Goal: Task Accomplishment & Management: Use online tool/utility

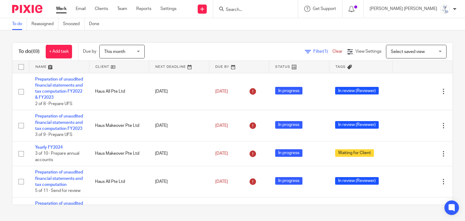
click at [277, 9] on input "Search" at bounding box center [252, 9] width 54 height 5
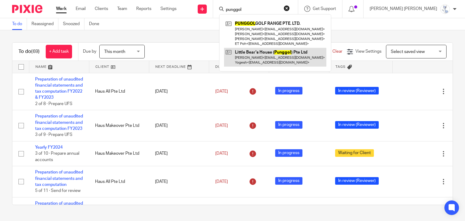
type input "punggol"
click at [315, 63] on link at bounding box center [275, 57] width 102 height 19
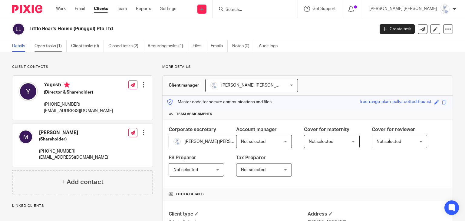
click at [54, 44] on link "Open tasks (1)" at bounding box center [50, 46] width 32 height 12
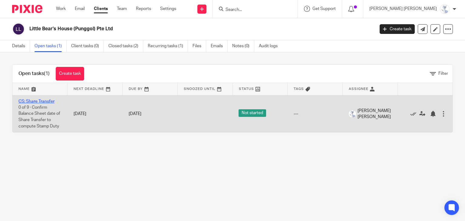
click at [35, 99] on link "CS: Share Transfer" at bounding box center [36, 101] width 36 height 4
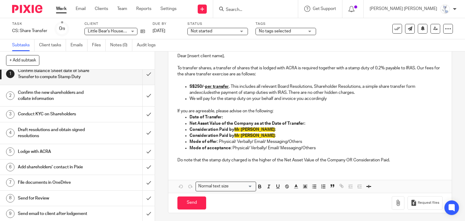
scroll to position [89, 0]
click at [262, 145] on p "Mode of acceptance : Physical/ Verbally/ Email/ Messaging/Others" at bounding box center [315, 148] width 253 height 6
drag, startPoint x: 263, startPoint y: 148, endPoint x: 245, endPoint y: 148, distance: 17.5
click at [245, 148] on p "Mode of acceptance : Physical/ Verbally/ Email/ Messaging/Others" at bounding box center [315, 148] width 253 height 6
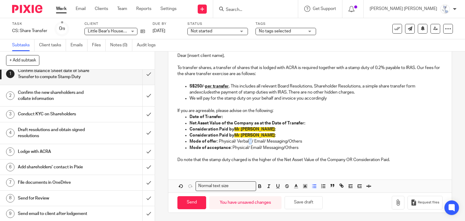
drag, startPoint x: 250, startPoint y: 141, endPoint x: 246, endPoint y: 141, distance: 3.6
click at [246, 141] on p "Mode of offer : Physical/ Verbally/ Email/ Messaging/Others" at bounding box center [315, 141] width 253 height 6
click at [319, 200] on button "Save draft" at bounding box center [303, 202] width 38 height 13
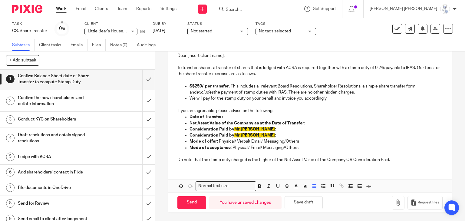
scroll to position [0, 0]
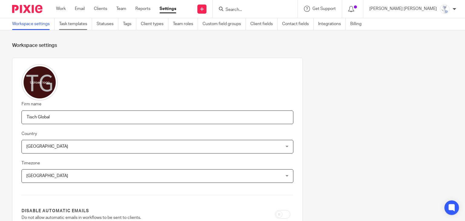
click at [84, 26] on link "Task templates" at bounding box center [75, 24] width 33 height 12
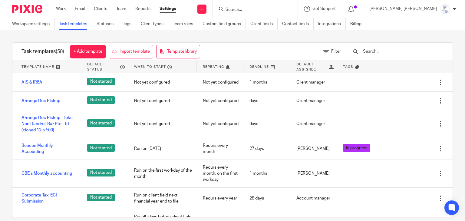
click at [386, 55] on div at bounding box center [392, 52] width 103 height 18
click at [387, 54] on input "text" at bounding box center [397, 51] width 70 height 7
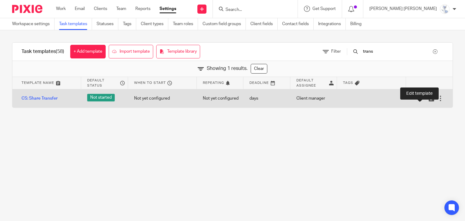
type input "trans"
click at [419, 100] on icon at bounding box center [422, 98] width 6 height 6
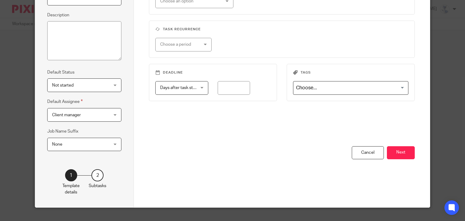
scroll to position [88, 0]
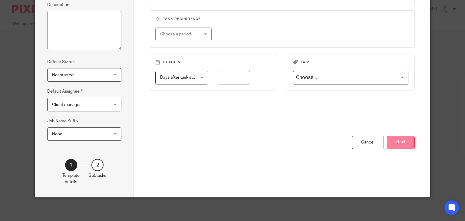
click at [405, 145] on button "Next" at bounding box center [401, 142] width 28 height 13
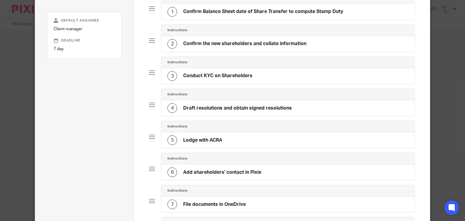
scroll to position [57, 0]
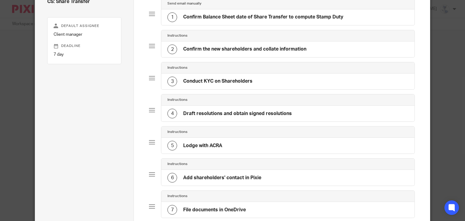
click at [229, 21] on div "1 Confirm Balance Sheet date of Share Transfer to compute Stamp Duty" at bounding box center [255, 17] width 176 height 10
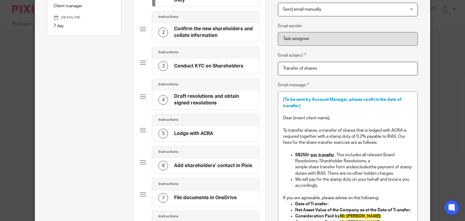
scroll to position [27, 0]
